Goal: Transaction & Acquisition: Purchase product/service

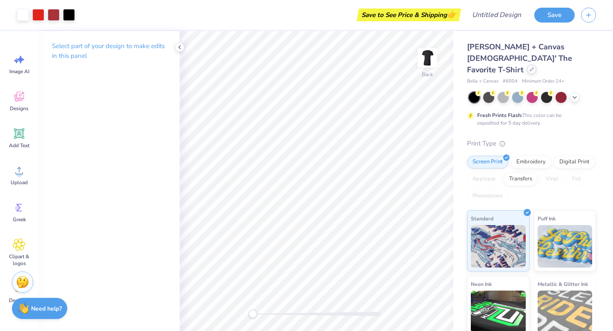
click at [530, 67] on icon at bounding box center [532, 69] width 4 height 4
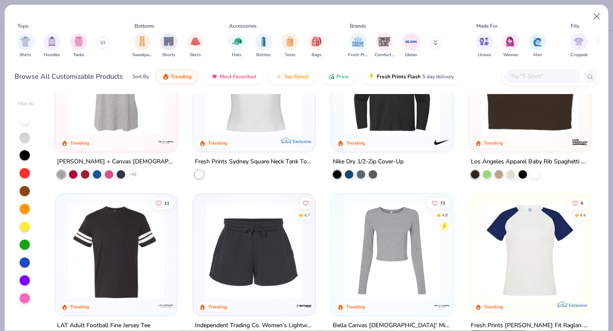
scroll to position [3194, 0]
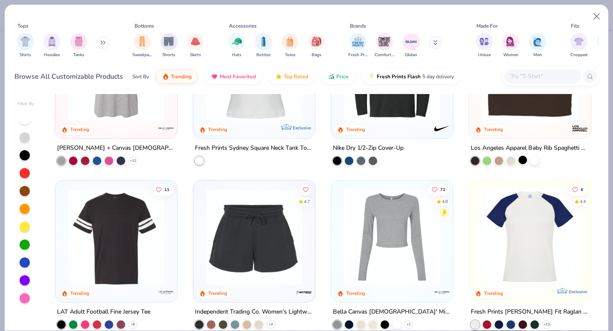
click at [523, 160] on div at bounding box center [523, 160] width 9 height 9
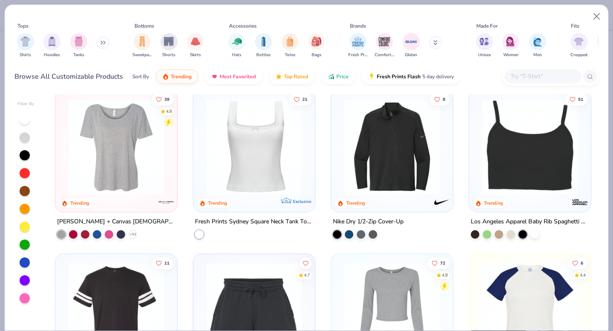
scroll to position [3118, 0]
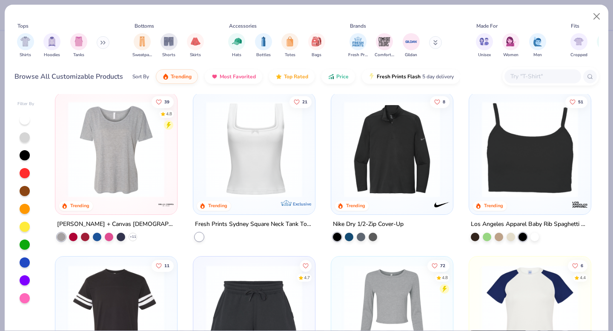
click at [514, 168] on img at bounding box center [530, 149] width 105 height 96
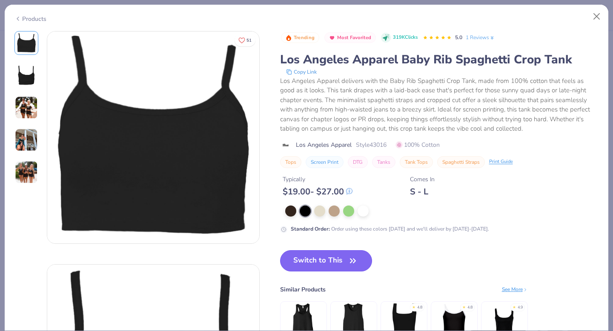
click at [350, 255] on button "Switch to This" at bounding box center [326, 260] width 92 height 21
click at [25, 69] on img at bounding box center [26, 75] width 20 height 20
click at [28, 110] on img at bounding box center [26, 107] width 23 height 23
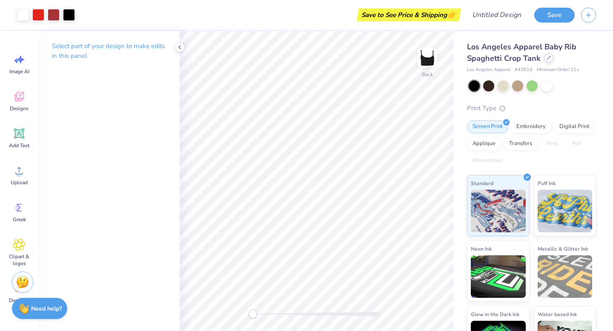
click at [550, 59] on div at bounding box center [548, 57] width 9 height 9
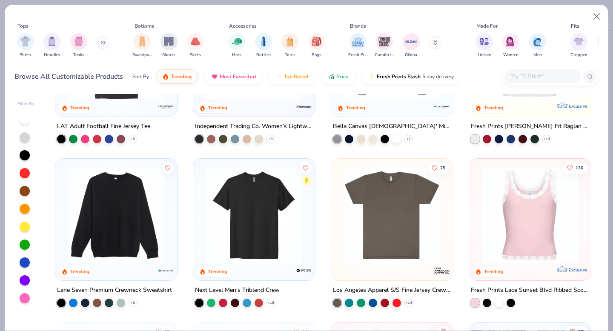
scroll to position [3490, 0]
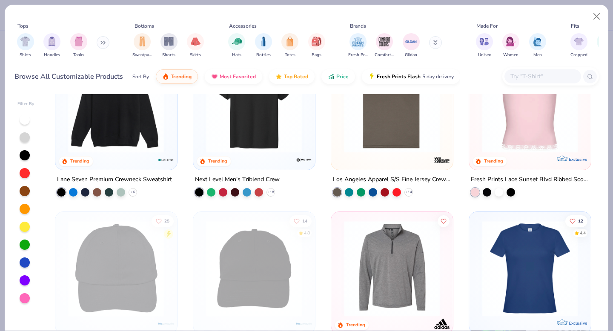
click at [101, 40] on button at bounding box center [103, 42] width 13 height 13
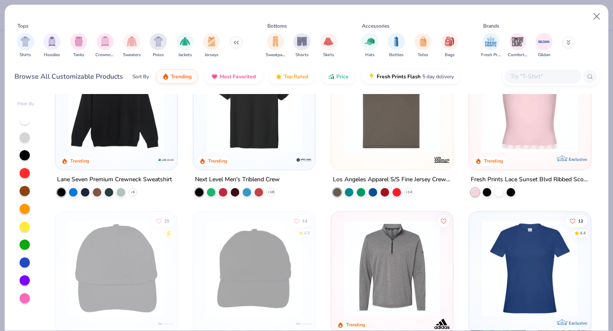
click at [90, 39] on div "Shirts Hoodies Tanks Crewnecks Sweaters Polos Jackets Jerseys" at bounding box center [129, 46] width 231 height 32
click at [82, 41] on img "filter for Tanks" at bounding box center [78, 41] width 9 height 10
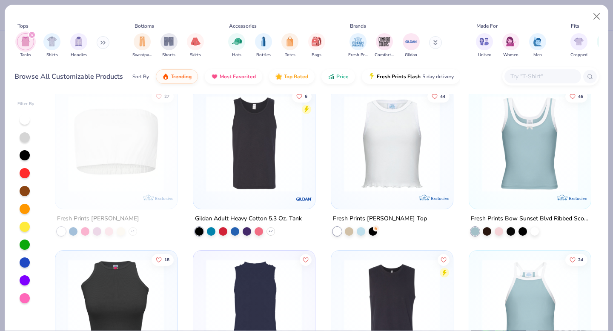
scroll to position [999, 0]
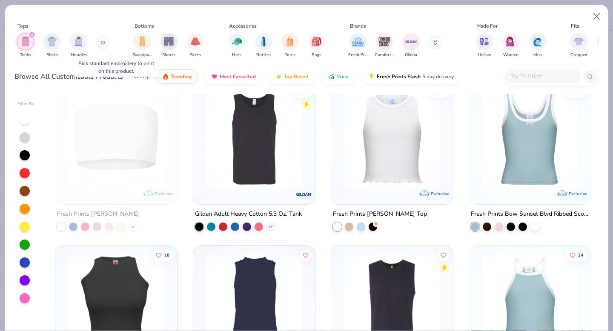
click at [135, 225] on icon at bounding box center [132, 226] width 7 height 7
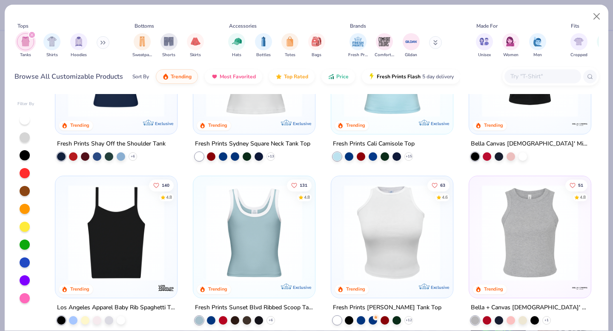
scroll to position [0, 0]
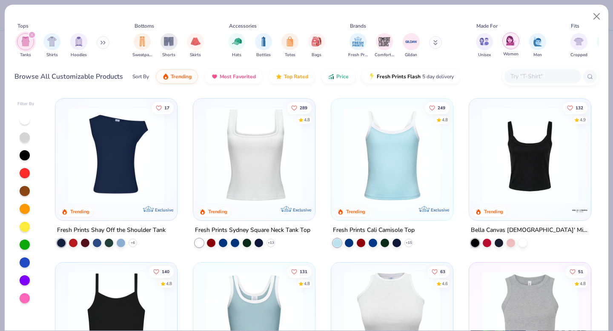
click at [513, 46] on div "filter for Women" at bounding box center [510, 40] width 17 height 17
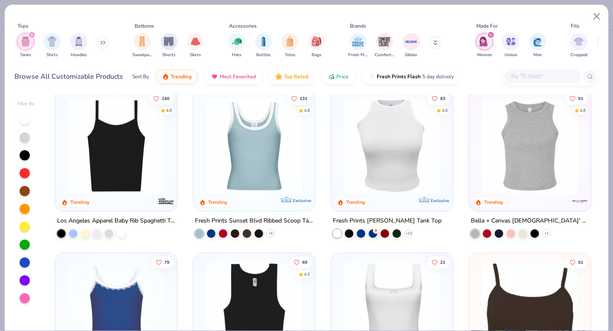
scroll to position [174, 0]
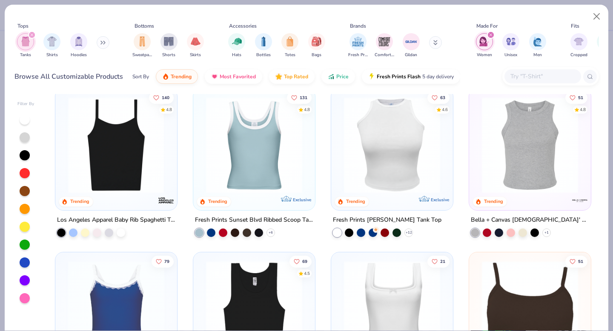
click at [64, 157] on img at bounding box center [12, 145] width 105 height 96
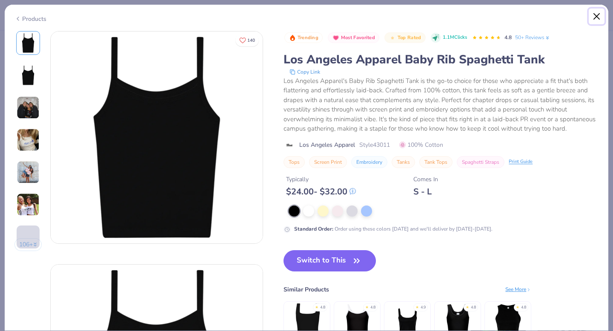
click at [593, 13] on button "Close" at bounding box center [597, 17] width 16 height 16
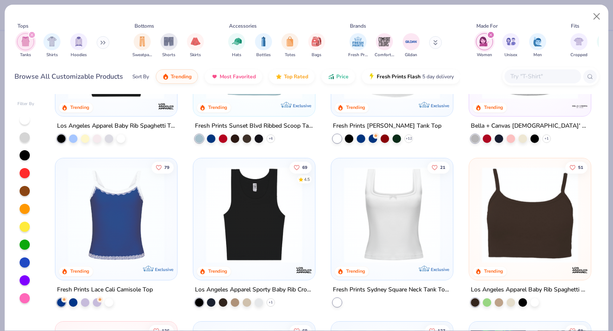
scroll to position [270, 0]
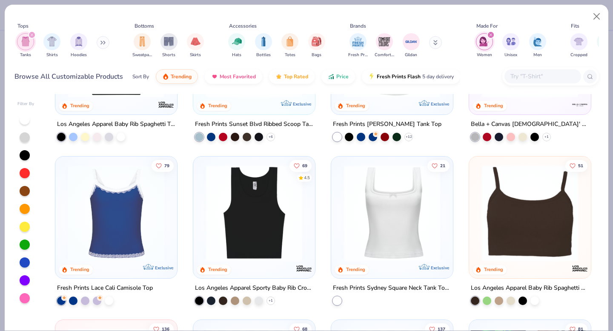
click at [517, 298] on div at bounding box center [505, 300] width 68 height 9
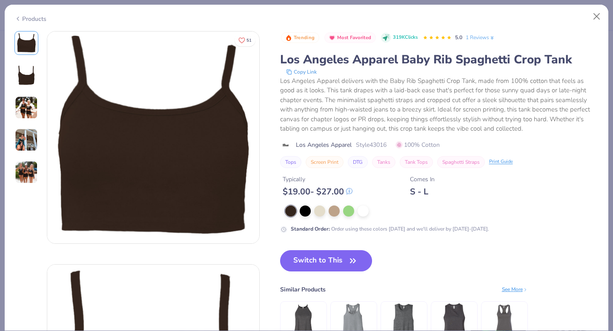
click at [37, 83] on div at bounding box center [26, 75] width 24 height 24
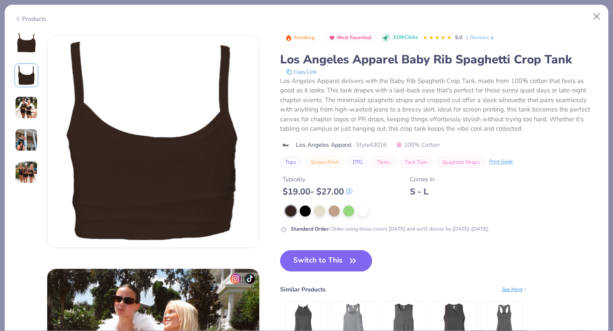
click at [27, 100] on img at bounding box center [26, 107] width 23 height 23
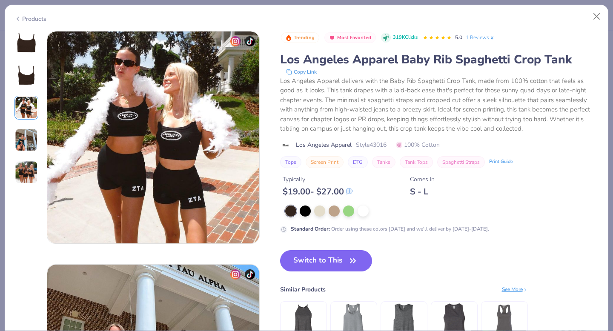
click at [30, 129] on img at bounding box center [26, 140] width 23 height 23
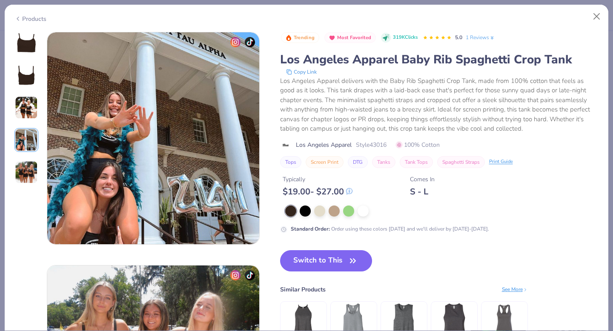
scroll to position [700, 0]
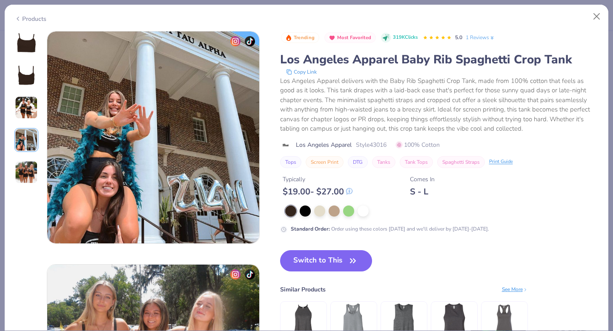
click at [26, 157] on div at bounding box center [26, 107] width 24 height 153
click at [585, 57] on div "Los Angeles Apparel Baby Rib Spaghetti Crop Tank" at bounding box center [439, 60] width 319 height 16
click at [591, 14] on button "Close" at bounding box center [597, 17] width 16 height 16
